Goal: Task Accomplishment & Management: Complete application form

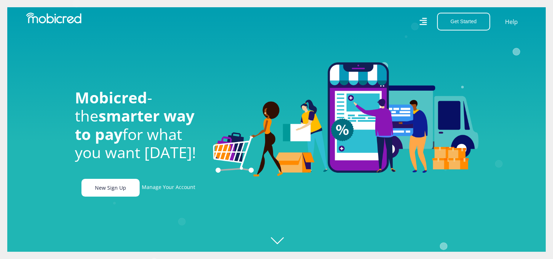
click at [114, 195] on link "New Sign Up" at bounding box center [110, 188] width 58 height 18
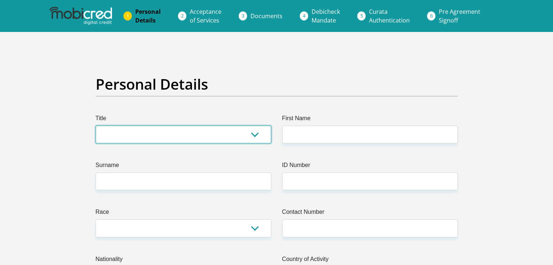
click at [200, 134] on select "Mr Ms Mrs Dr Other" at bounding box center [183, 135] width 175 height 18
select select "Mrs"
click at [96, 126] on select "Mr Ms Mrs Dr Other" at bounding box center [183, 135] width 175 height 18
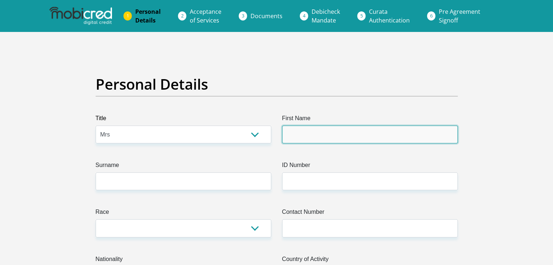
click at [291, 133] on input "First Name" at bounding box center [369, 135] width 175 height 18
type input "LIsa"
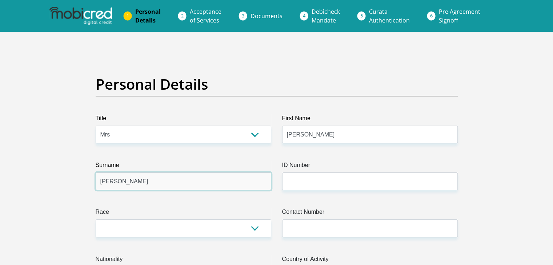
type input "Hantam"
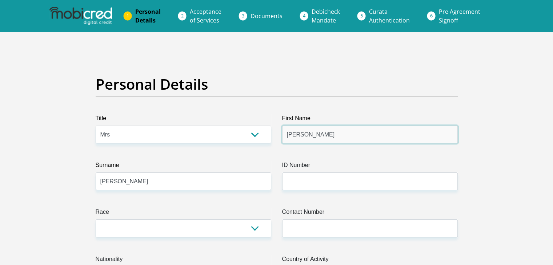
click at [291, 133] on input "LIsa" at bounding box center [369, 135] width 175 height 18
type input "Lisa"
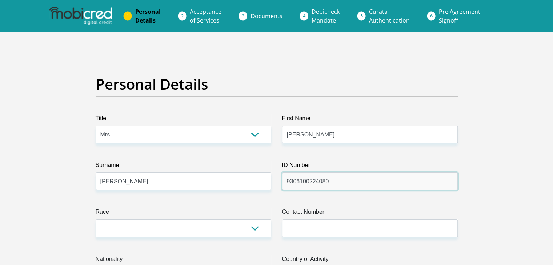
type input "9306100224080"
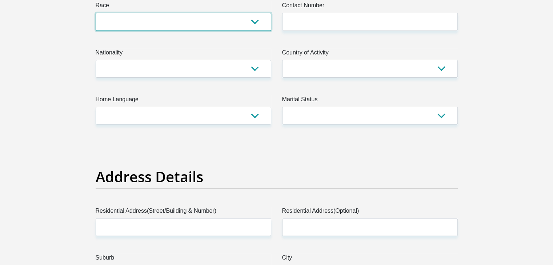
scroll to position [201, 0]
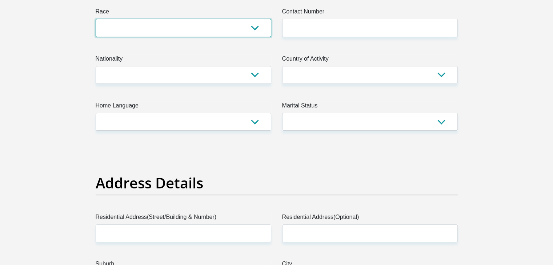
click at [223, 32] on select "Black Coloured Indian White Other" at bounding box center [183, 28] width 175 height 18
select select "2"
click at [96, 19] on select "Black Coloured Indian White Other" at bounding box center [183, 28] width 175 height 18
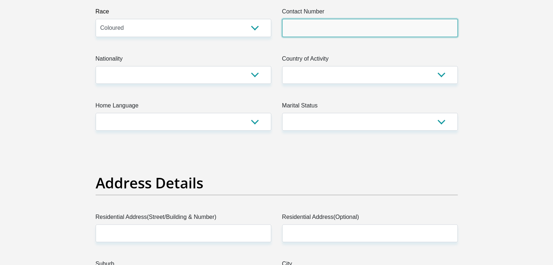
click at [312, 28] on input "Contact Number" at bounding box center [369, 28] width 175 height 18
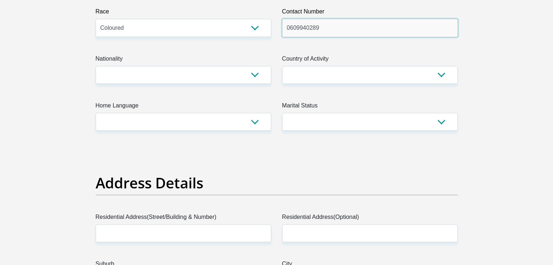
type input "0609940289"
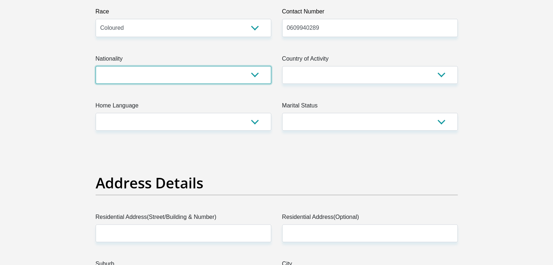
click at [242, 69] on select "South Africa Afghanistan Aland Islands Albania Algeria America Samoa American V…" at bounding box center [183, 75] width 175 height 18
select select "ZAF"
click at [96, 66] on select "South Africa Afghanistan Aland Islands Albania Algeria America Samoa American V…" at bounding box center [183, 75] width 175 height 18
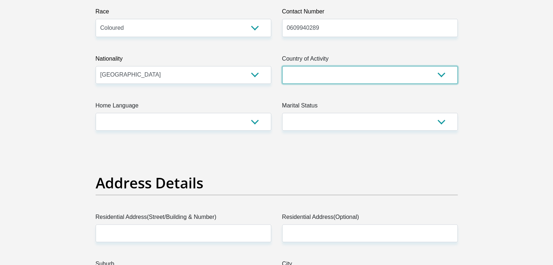
click at [312, 70] on select "South Africa Afghanistan Aland Islands Albania Algeria America Samoa American V…" at bounding box center [369, 75] width 175 height 18
select select "ZAF"
click at [282, 66] on select "South Africa Afghanistan Aland Islands Albania Algeria America Samoa American V…" at bounding box center [369, 75] width 175 height 18
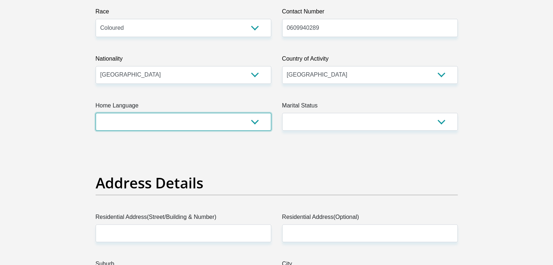
click at [234, 123] on select "Afrikaans English Sepedi South Ndebele Southern Sotho Swati Tsonga Tswana Venda…" at bounding box center [183, 122] width 175 height 18
select select "eng"
click at [96, 113] on select "Afrikaans English Sepedi South Ndebele Southern Sotho Swati Tsonga Tswana Venda…" at bounding box center [183, 122] width 175 height 18
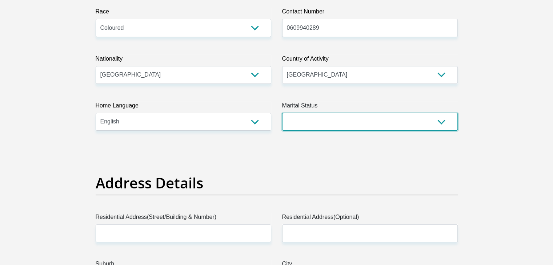
click at [349, 114] on select "Married ANC Single Divorced Widowed Married COP or Customary Law" at bounding box center [369, 122] width 175 height 18
select select "5"
click at [282, 113] on select "Married ANC Single Divorced Widowed Married COP or Customary Law" at bounding box center [369, 122] width 175 height 18
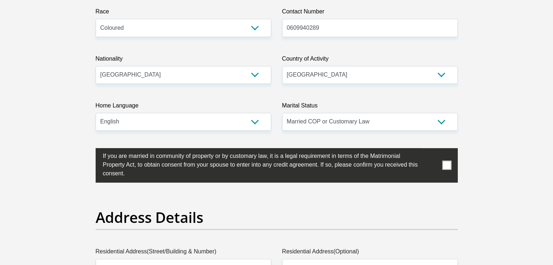
click at [446, 167] on span at bounding box center [446, 165] width 9 height 9
click at [88, 150] on input "checkbox" at bounding box center [88, 150] width 0 height 0
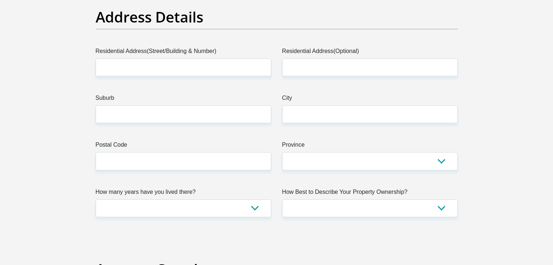
scroll to position [407, 0]
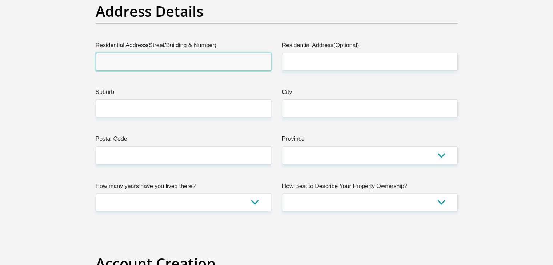
click at [246, 65] on input "Residential Address(Street/Building & Number)" at bounding box center [183, 62] width 175 height 18
type input "22 Empire street Turfhall Estate Ottery"
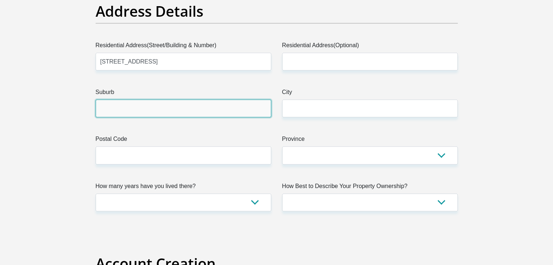
type input "Cape Town"
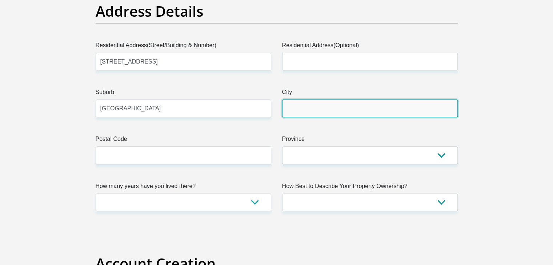
type input "Cape Town"
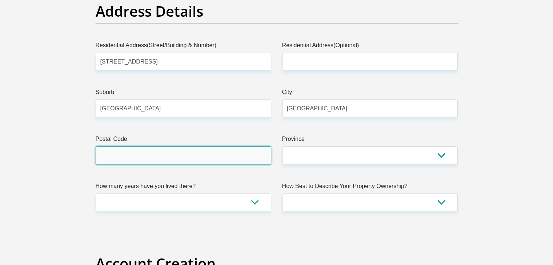
type input "7800"
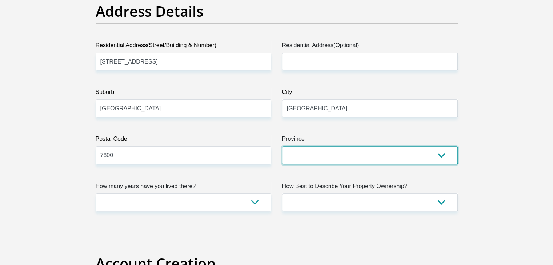
click at [337, 151] on select "Eastern Cape Free State Gauteng KwaZulu-Natal Limpopo Mpumalanga Northern Cape …" at bounding box center [369, 155] width 175 height 18
select select "Western Cape"
click at [282, 146] on select "Eastern Cape Free State Gauteng KwaZulu-Natal Limpopo Mpumalanga Northern Cape …" at bounding box center [369, 155] width 175 height 18
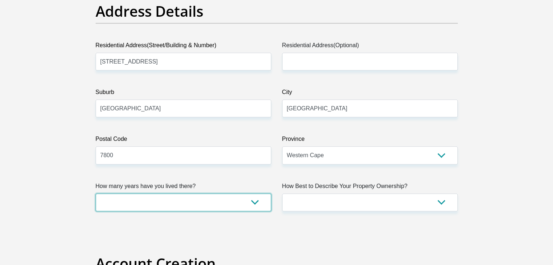
click at [193, 204] on select "less than 1 year 1-3 years 3-5 years 5+ years" at bounding box center [183, 203] width 175 height 18
select select "5"
click at [96, 194] on select "less than 1 year 1-3 years 3-5 years 5+ years" at bounding box center [183, 203] width 175 height 18
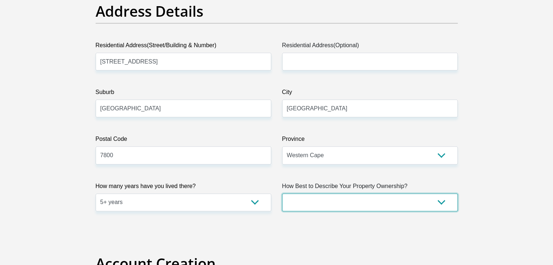
click at [328, 199] on select "Owned Rented Family Owned Company Dwelling" at bounding box center [369, 203] width 175 height 18
select select "Rented"
click at [282, 194] on select "Owned Rented Family Owned Company Dwelling" at bounding box center [369, 203] width 175 height 18
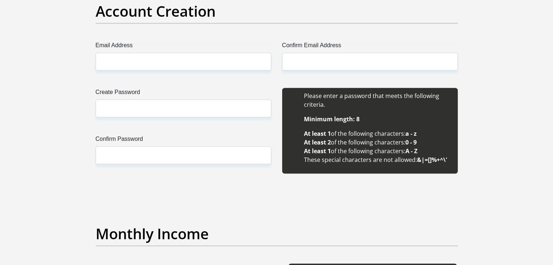
scroll to position [666, 0]
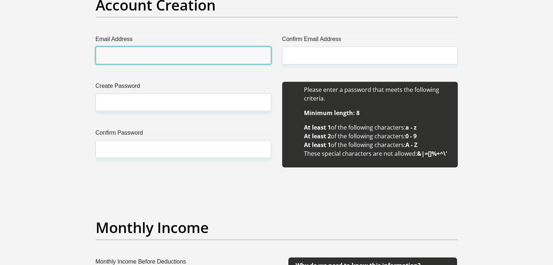
click at [214, 50] on input "Email Address" at bounding box center [183, 56] width 175 height 18
type input "lisazia2404@gmail.com"
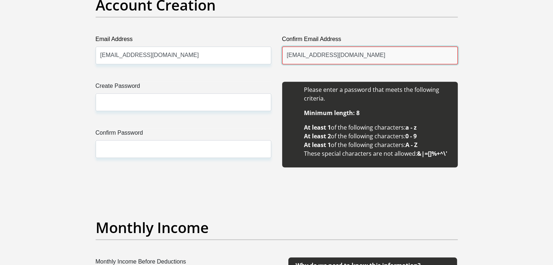
type input "lisazia2404@gmail.com"
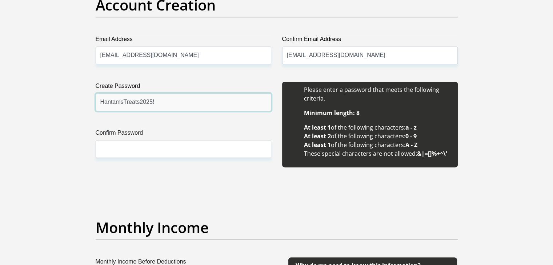
type input "HantamsTreats2025!"
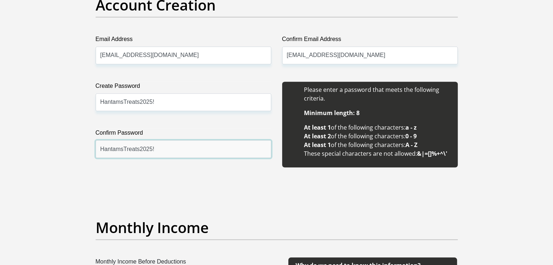
type input "HantamsTreats2025!"
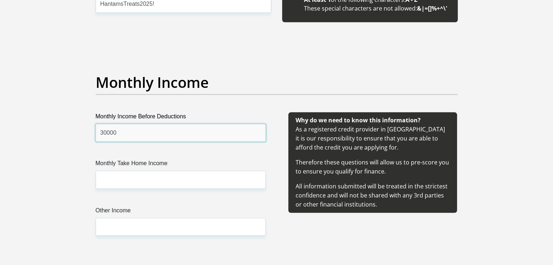
type input "30000"
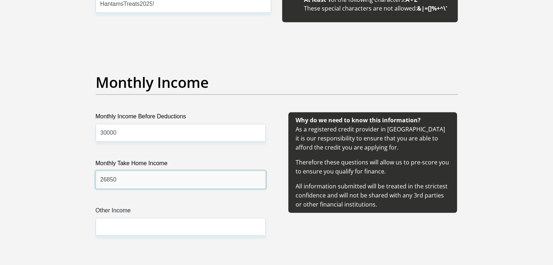
type input "26850"
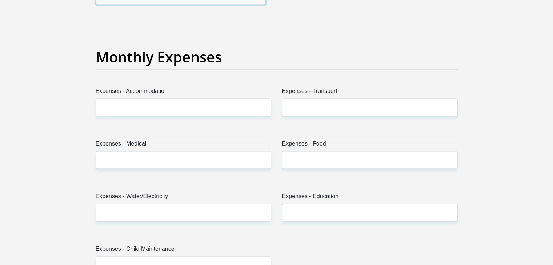
scroll to position [1048, 0]
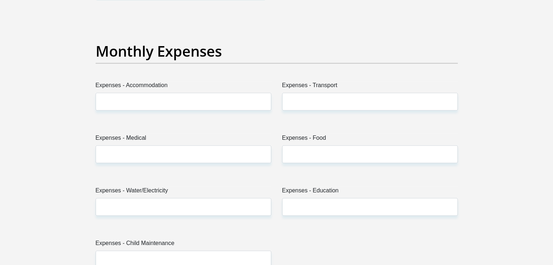
type input "0"
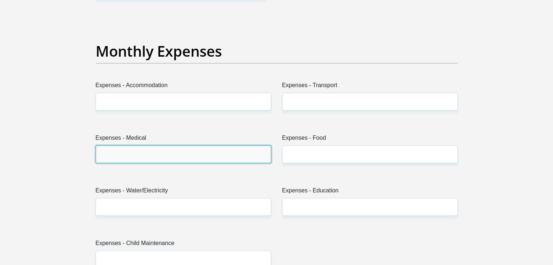
click at [183, 161] on input "Expenses - Medical" at bounding box center [183, 154] width 175 height 18
type input "500"
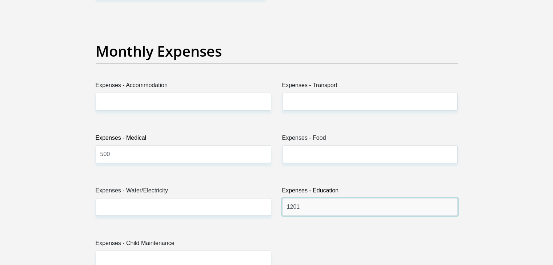
type input "1201"
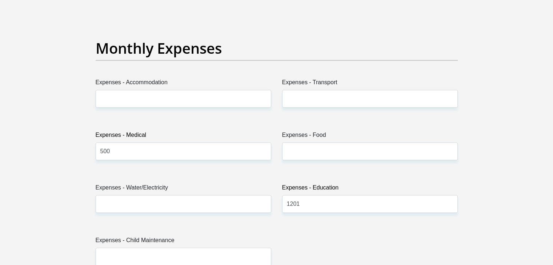
scroll to position [1286, 0]
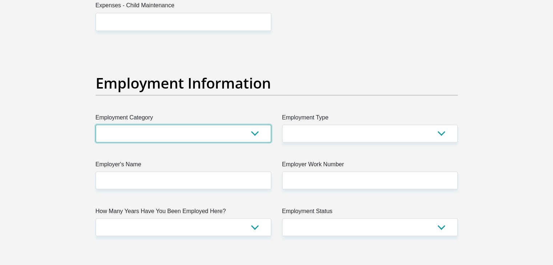
click at [204, 140] on select "AGRICULTURE ALCOHOL & TOBACCO CONSTRUCTION MATERIALS METALLURGY EQUIPMENT FOR R…" at bounding box center [183, 134] width 175 height 18
select select "28"
click at [96, 125] on select "AGRICULTURE ALCOHOL & TOBACCO CONSTRUCTION MATERIALS METALLURGY EQUIPMENT FOR R…" at bounding box center [183, 134] width 175 height 18
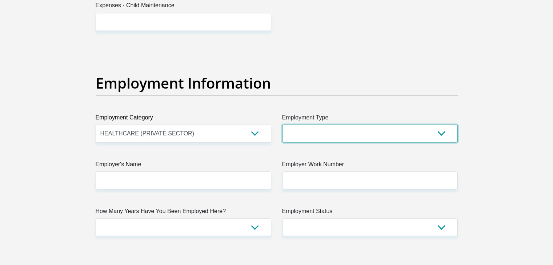
click at [332, 132] on select "College/Lecturer Craft Seller Creative Driver Executive Farmer Forces - Non Com…" at bounding box center [369, 134] width 175 height 18
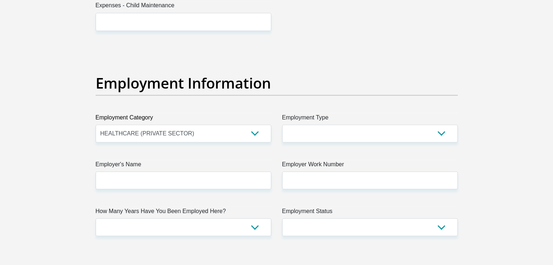
click at [477, 32] on div "Personal Details Title Mr Ms Mrs Dr Other First Name Lisa Surname Hantam ID Num…" at bounding box center [276, 29] width 414 height 2515
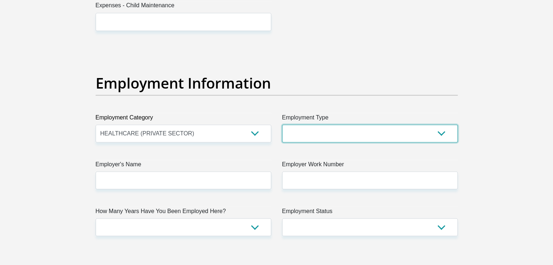
click at [386, 128] on select "College/Lecturer Craft Seller Creative Driver Executive Farmer Forces - Non Com…" at bounding box center [369, 134] width 175 height 18
select select "Manager"
click at [282, 125] on select "College/Lecturer Craft Seller Creative Driver Executive Farmer Forces - Non Com…" at bounding box center [369, 134] width 175 height 18
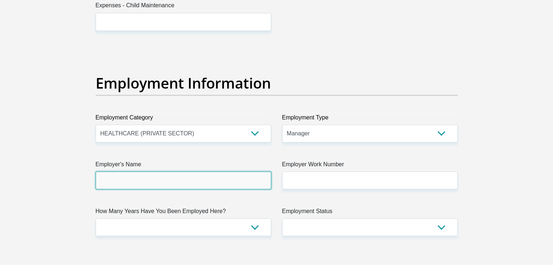
click at [175, 185] on input "Employer's Name" at bounding box center [183, 180] width 175 height 18
type input "JoelAlexDave"
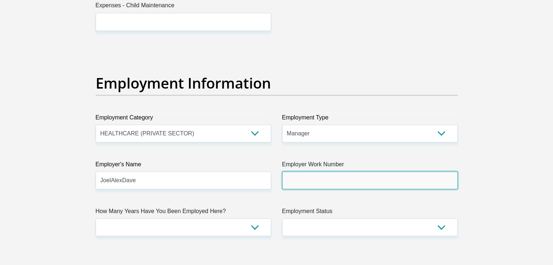
click at [342, 177] on input "Employer Work Number" at bounding box center [369, 180] width 175 height 18
type input "0214042135"
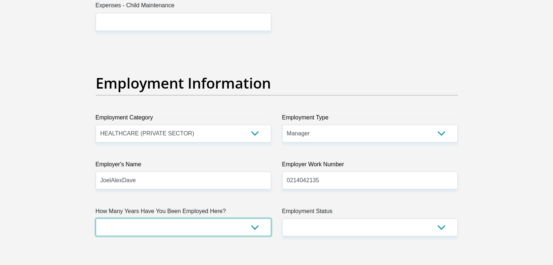
click at [261, 223] on select "less than 1 year 1-3 years 3-5 years 5+ years" at bounding box center [183, 227] width 175 height 18
select select "60"
click at [96, 218] on select "less than 1 year 1-3 years 3-5 years 5+ years" at bounding box center [183, 227] width 175 height 18
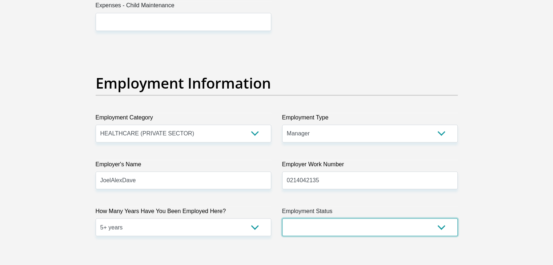
click at [342, 227] on select "Permanent/Full-time Part-time/Casual Contract Worker Self-Employed Housewife Re…" at bounding box center [369, 227] width 175 height 18
select select "1"
click at [282, 218] on select "Permanent/Full-time Part-time/Casual Contract Worker Self-Employed Housewife Re…" at bounding box center [369, 227] width 175 height 18
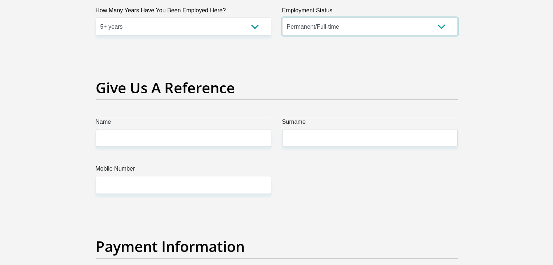
scroll to position [1498, 0]
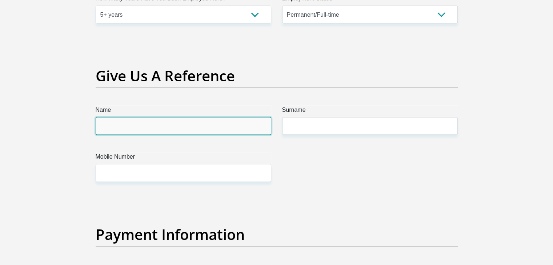
click at [178, 125] on input "Name" at bounding box center [183, 126] width 175 height 18
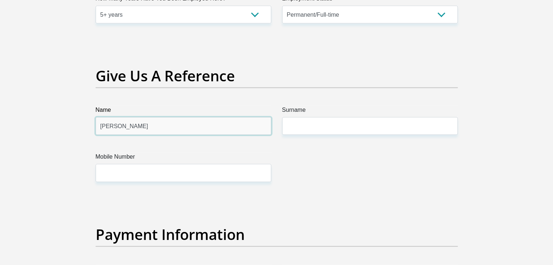
type input "Nadia"
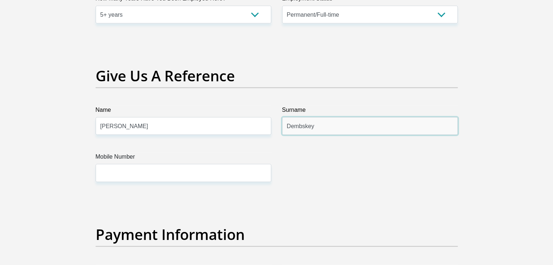
type input "Dembskey"
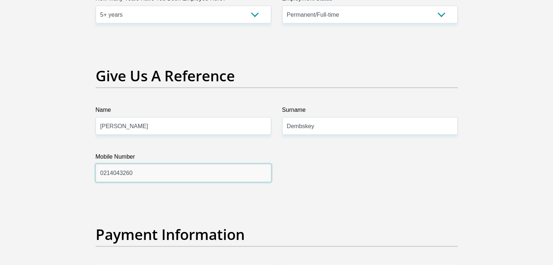
type input "0214043260"
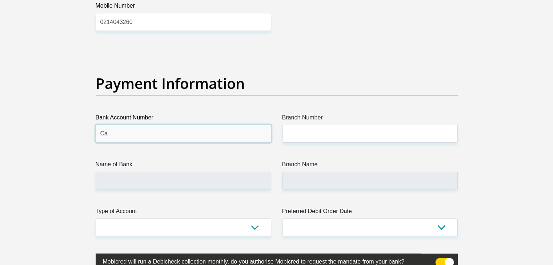
type input "C"
type input "FNB"
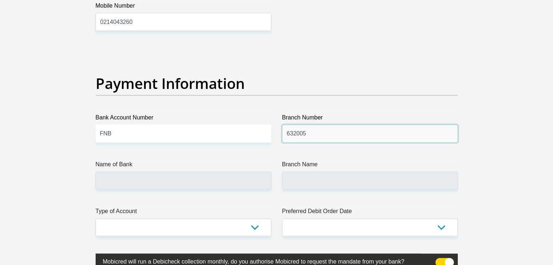
type input "632005"
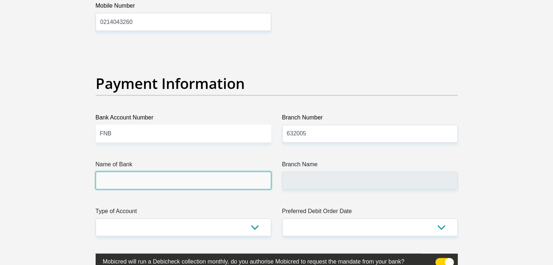
type input "ABSA BANK"
type input "ABSA ELECTRONIC SETTLEMENT CNT"
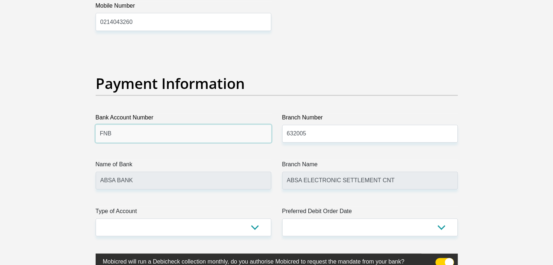
drag, startPoint x: 178, startPoint y: 125, endPoint x: 70, endPoint y: 133, distance: 108.9
type input "62884558530"
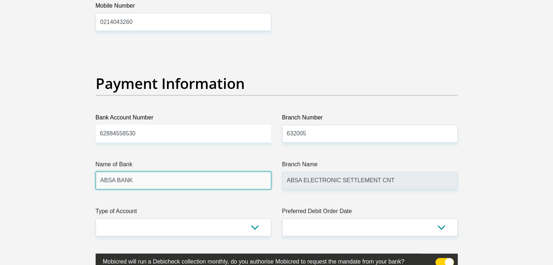
drag, startPoint x: 168, startPoint y: 184, endPoint x: 72, endPoint y: 177, distance: 96.2
click at [230, 184] on input "ABSA BANK" at bounding box center [183, 181] width 175 height 18
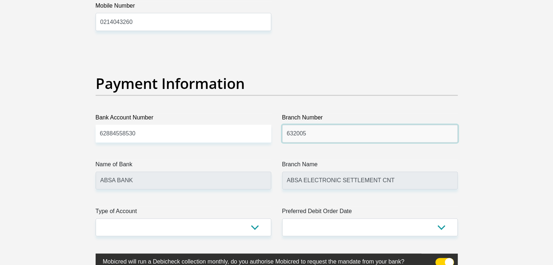
click at [328, 131] on input "632005" at bounding box center [369, 134] width 175 height 18
type input "6"
type input "250655"
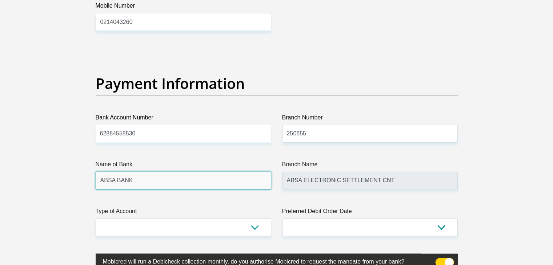
type input "FIRSTRAND BANK"
type input "BRANCH 560"
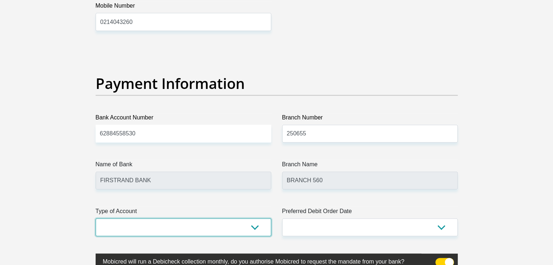
click at [206, 227] on select "Cheque Savings" at bounding box center [183, 228] width 175 height 18
select select "CUR"
click at [96, 219] on select "Cheque Savings" at bounding box center [183, 228] width 175 height 18
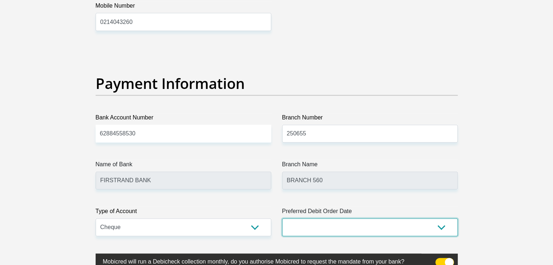
click at [368, 225] on select "1st 2nd 3rd 4th 5th 7th 18th 19th 20th 21st 22nd 23rd 24th 25th 26th 27th 28th …" at bounding box center [369, 228] width 175 height 18
select select "27"
click at [282, 219] on select "1st 2nd 3rd 4th 5th 7th 18th 19th 20th 21st 22nd 23rd 24th 25th 26th 27th 28th …" at bounding box center [369, 228] width 175 height 18
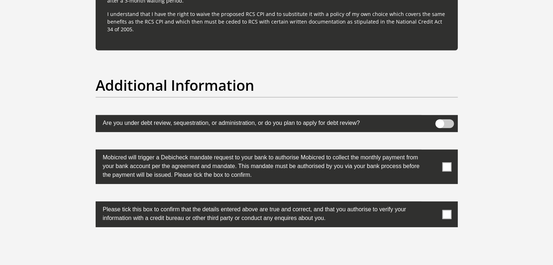
scroll to position [2245, 0]
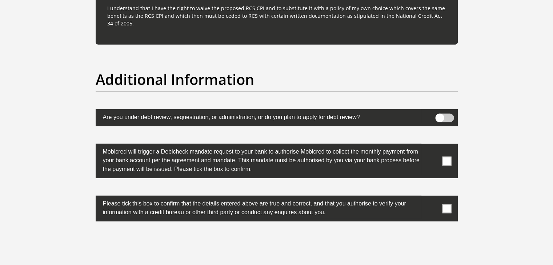
click at [447, 159] on span at bounding box center [446, 161] width 9 height 9
click at [432, 146] on input "checkbox" at bounding box center [432, 146] width 0 height 0
click at [442, 205] on span at bounding box center [446, 208] width 9 height 9
click at [432, 198] on input "checkbox" at bounding box center [432, 198] width 0 height 0
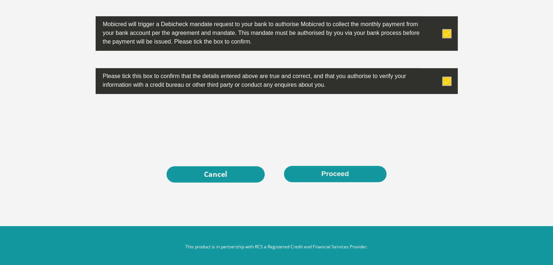
scroll to position [2375, 0]
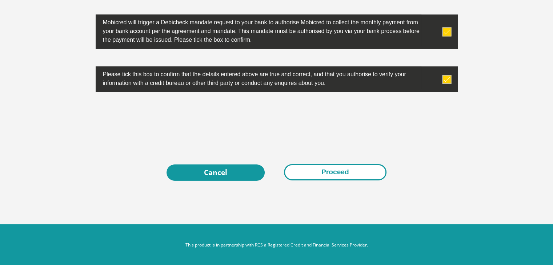
click at [371, 173] on button "Proceed" at bounding box center [335, 172] width 102 height 16
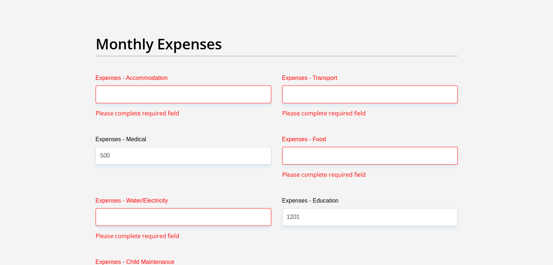
scroll to position [1054, 0]
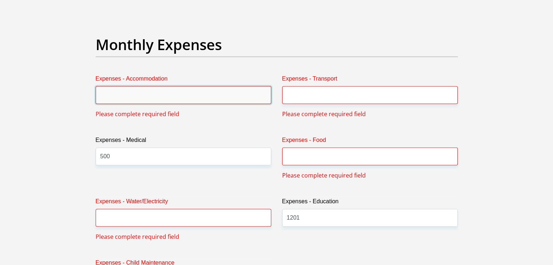
click at [263, 92] on input "Expenses - Accommodation" at bounding box center [183, 95] width 175 height 18
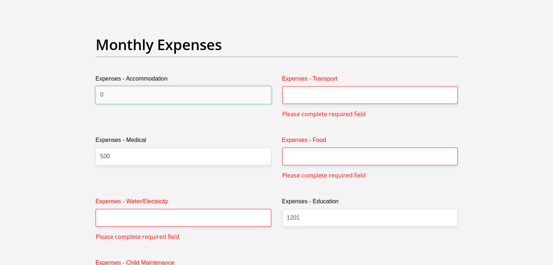
type input "0"
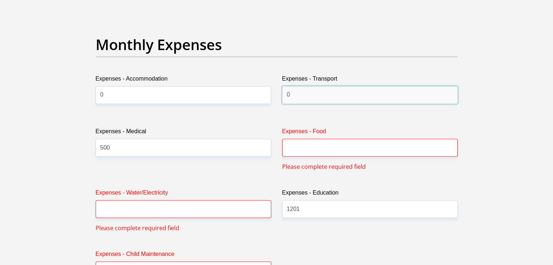
type input "0"
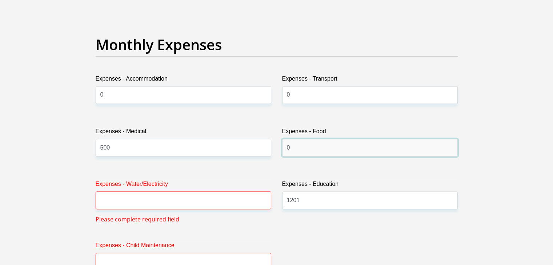
type input "0"
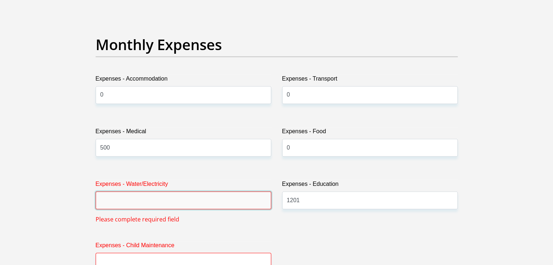
click at [149, 205] on input "Expenses - Water/Electricity" at bounding box center [183, 200] width 175 height 18
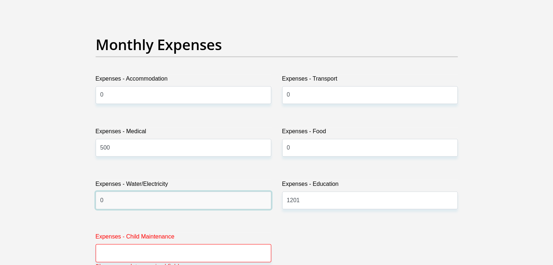
type input "0"
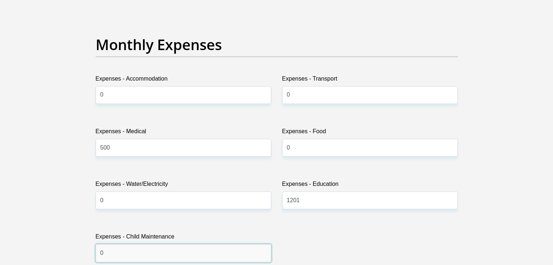
type input "0"
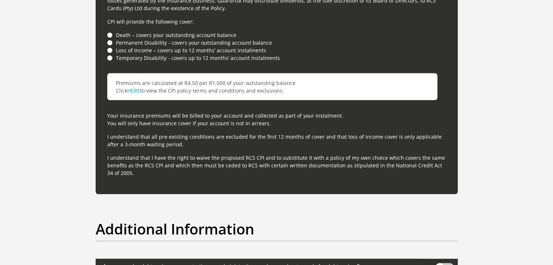
scroll to position [2375, 0]
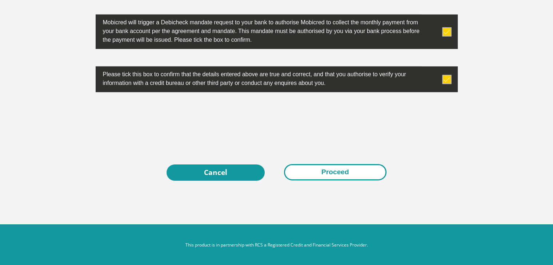
click at [346, 173] on button "Proceed" at bounding box center [335, 172] width 102 height 16
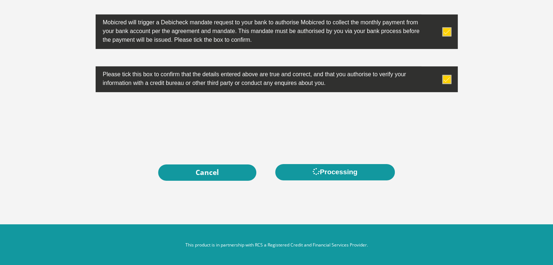
scroll to position [0, 0]
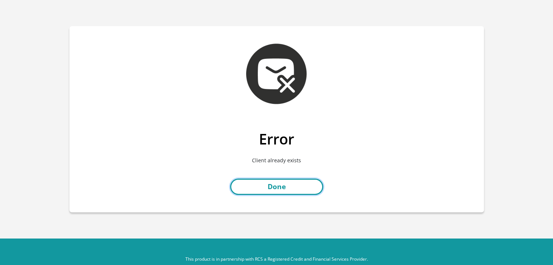
click at [309, 185] on link "Done" at bounding box center [276, 187] width 93 height 16
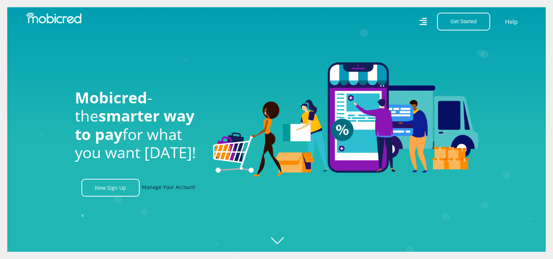
scroll to position [0, 517]
click at [170, 190] on link "Manage Your Account" at bounding box center [168, 188] width 53 height 18
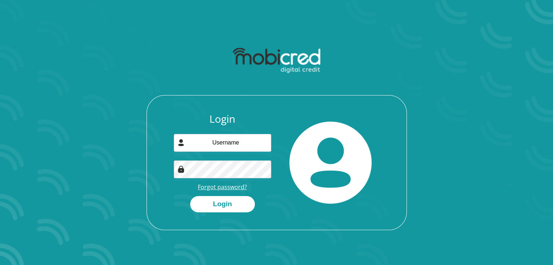
click at [231, 186] on link "Forgot password?" at bounding box center [222, 187] width 49 height 8
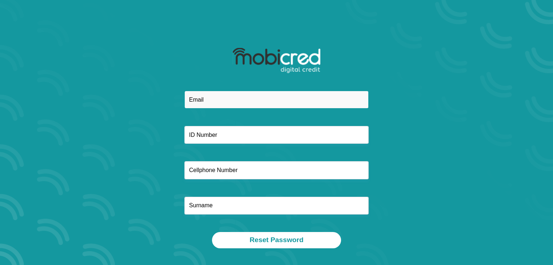
click at [280, 98] on input "email" at bounding box center [276, 100] width 184 height 18
type input "lisazia2404@gmail.com"
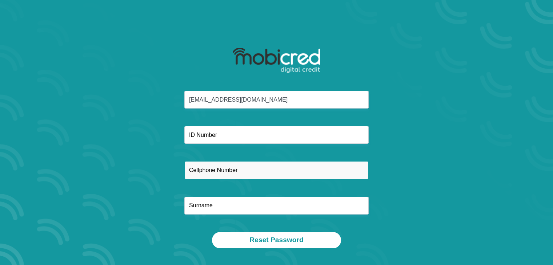
type input "0609940289"
type input "Hantam"
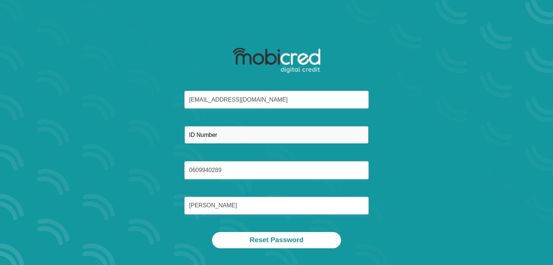
click at [253, 141] on input "text" at bounding box center [276, 135] width 184 height 18
type input "9306100224080"
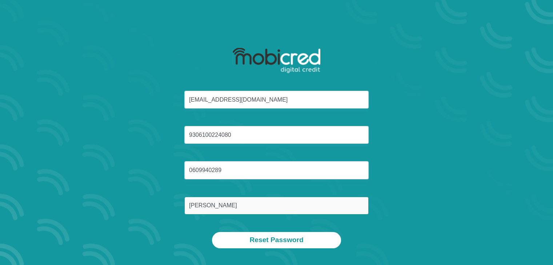
click at [214, 200] on input "Hantam" at bounding box center [276, 206] width 184 height 18
type input "H"
click at [214, 200] on input "text" at bounding box center [276, 206] width 184 height 18
type input "J"
type input "Hantam"
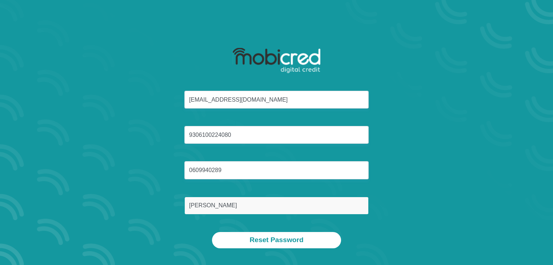
click at [212, 232] on button "Reset Password" at bounding box center [276, 240] width 129 height 16
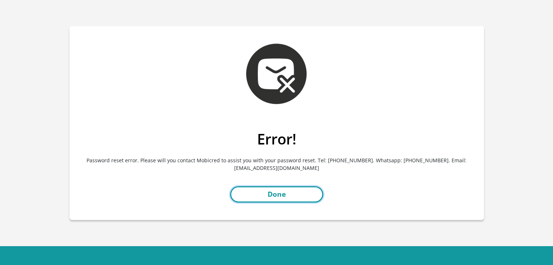
click at [267, 191] on link "Done" at bounding box center [276, 194] width 93 height 16
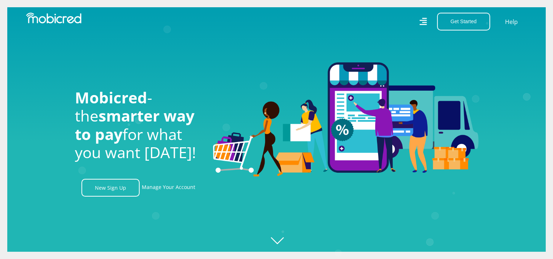
scroll to position [0, 1657]
